Goal: Information Seeking & Learning: Learn about a topic

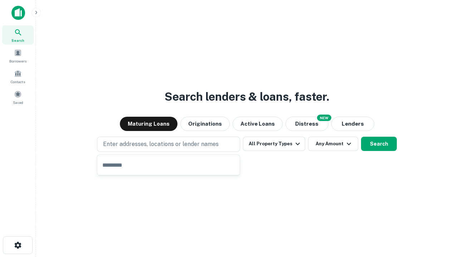
type input "**********"
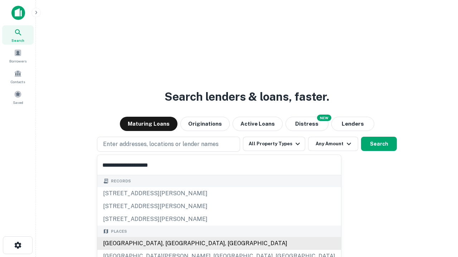
click at [171, 244] on div "Santa Monica, CA, USA" at bounding box center [218, 243] width 243 height 13
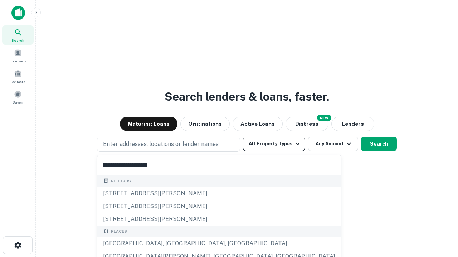
click at [274, 144] on button "All Property Types" at bounding box center [274, 144] width 62 height 14
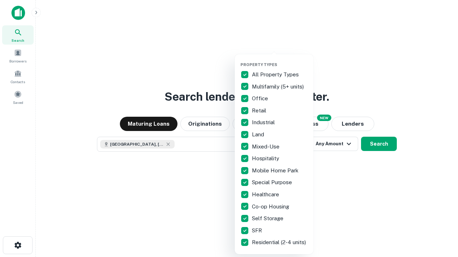
click at [280, 60] on button "button" at bounding box center [279, 60] width 79 height 0
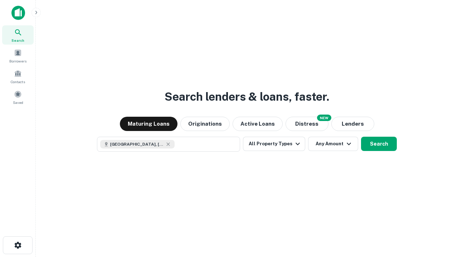
scroll to position [11, 0]
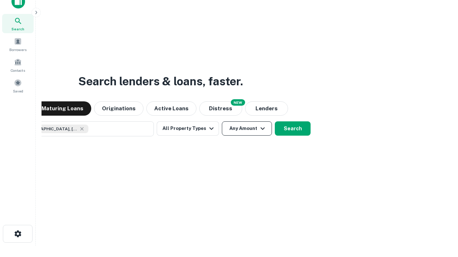
click at [222, 122] on button "Any Amount" at bounding box center [247, 129] width 50 height 14
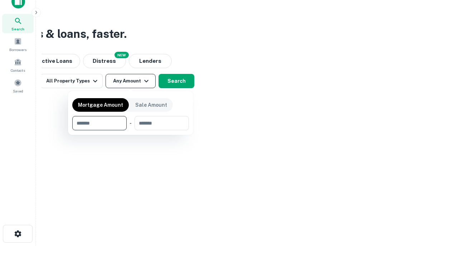
type input "*******"
click at [130, 130] on button "button" at bounding box center [130, 130] width 117 height 0
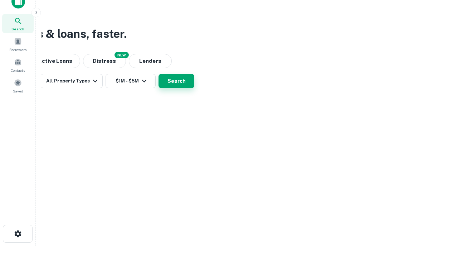
click at [194, 88] on button "Search" at bounding box center [176, 81] width 36 height 14
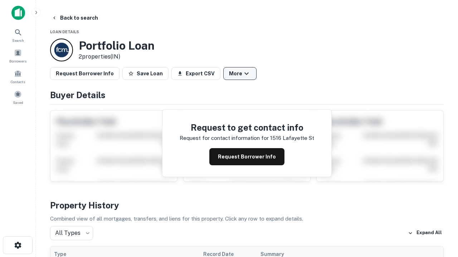
click at [239, 74] on button "More" at bounding box center [239, 73] width 33 height 13
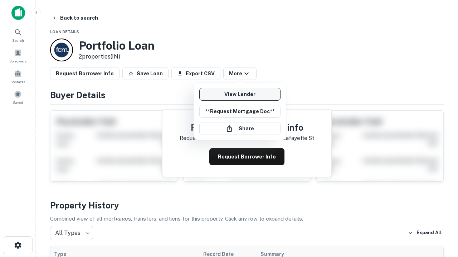
click at [239, 94] on link "View Lender" at bounding box center [239, 94] width 81 height 13
